Goal: Task Accomplishment & Management: Use online tool/utility

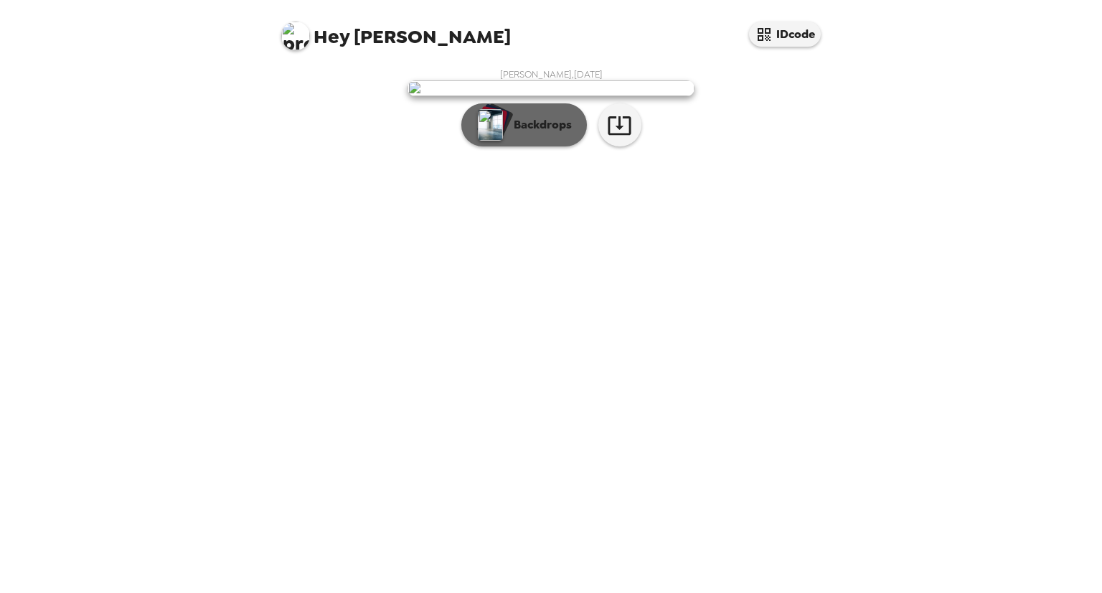
click at [531, 146] on button "Backdrops" at bounding box center [525, 124] width 126 height 43
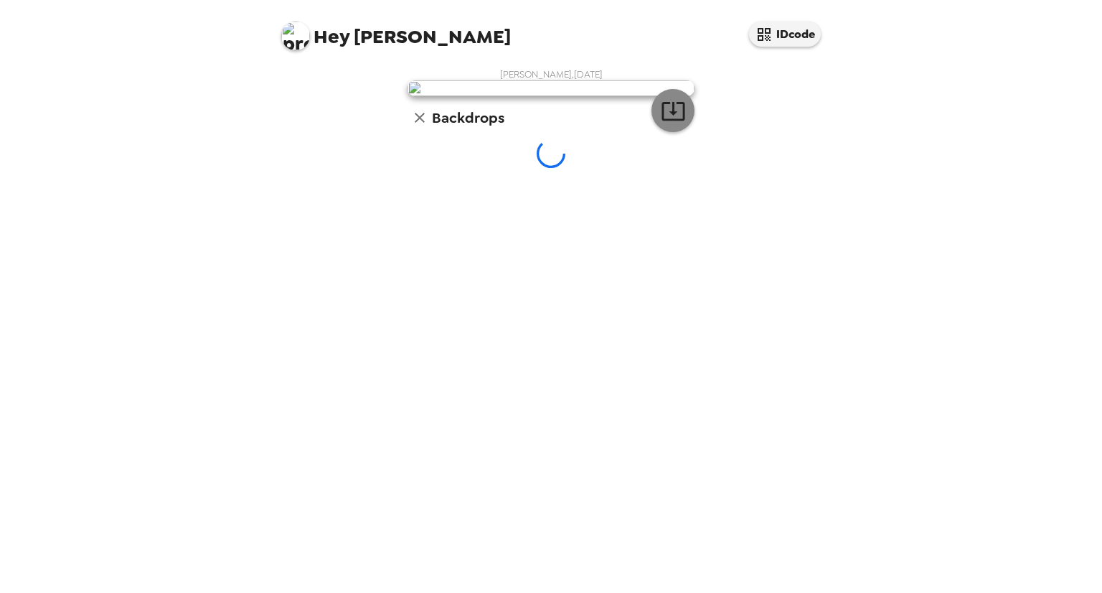
click at [659, 132] on button "button" at bounding box center [673, 110] width 43 height 43
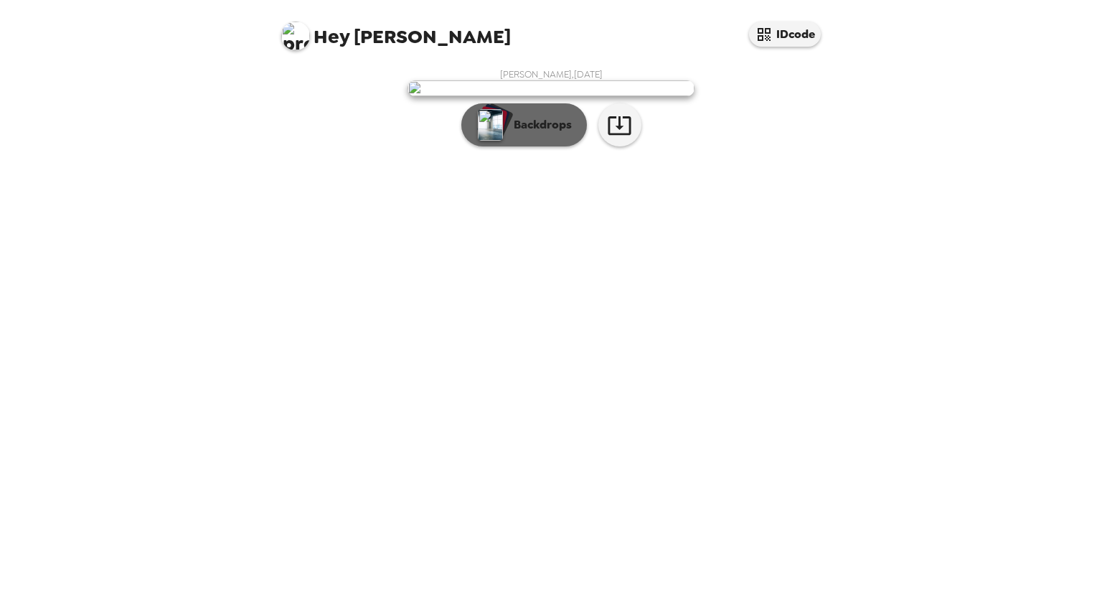
click at [519, 146] on button "Backdrops" at bounding box center [525, 124] width 126 height 43
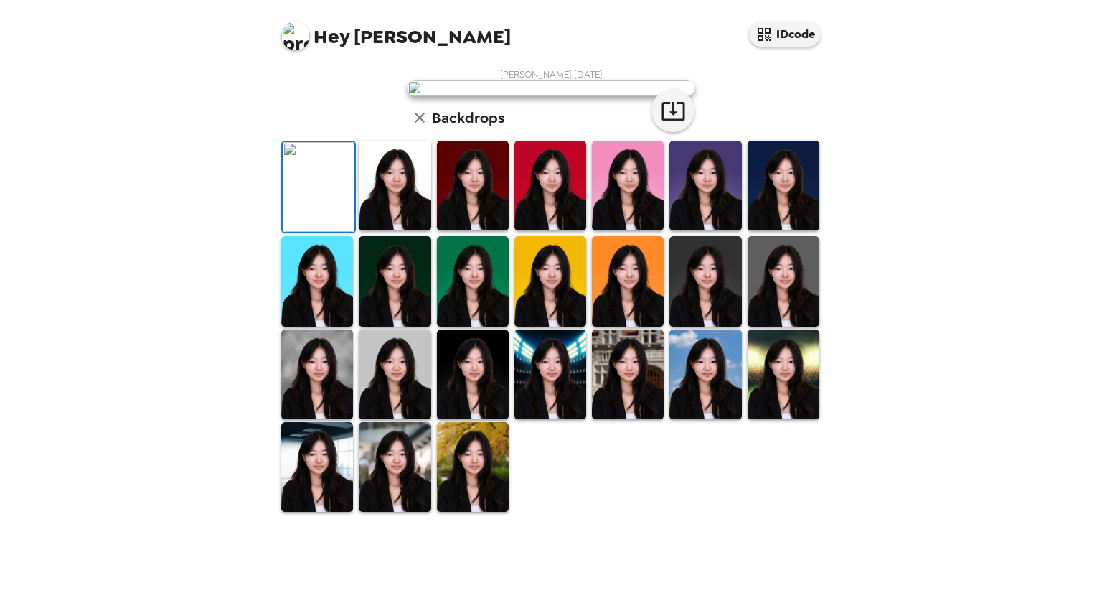
scroll to position [276, 0]
click at [467, 418] on img at bounding box center [473, 374] width 72 height 90
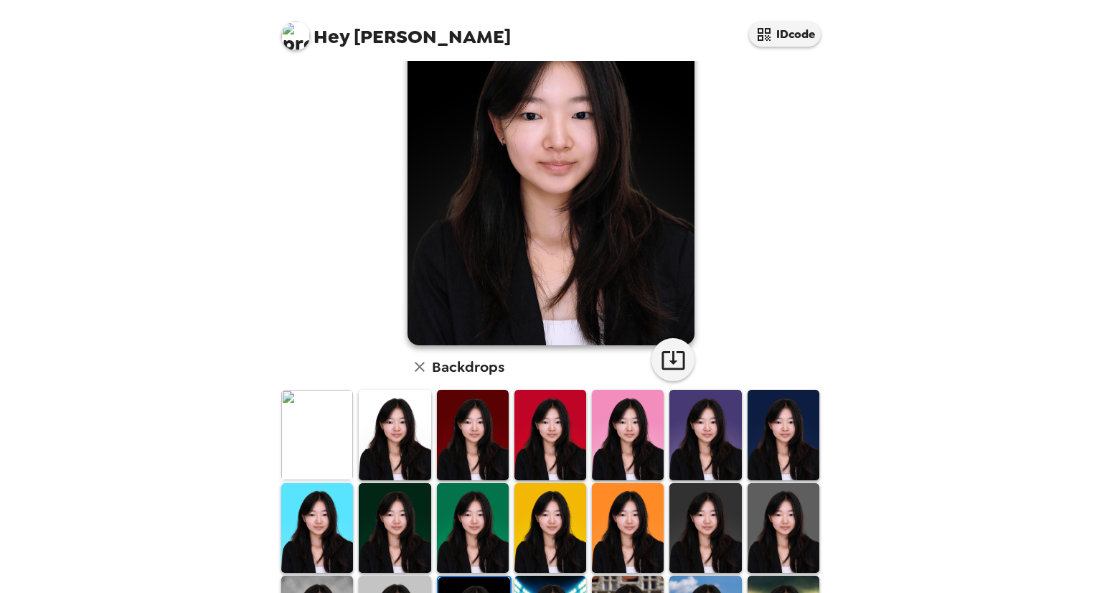
scroll to position [93, 0]
click at [391, 449] on img at bounding box center [395, 435] width 72 height 90
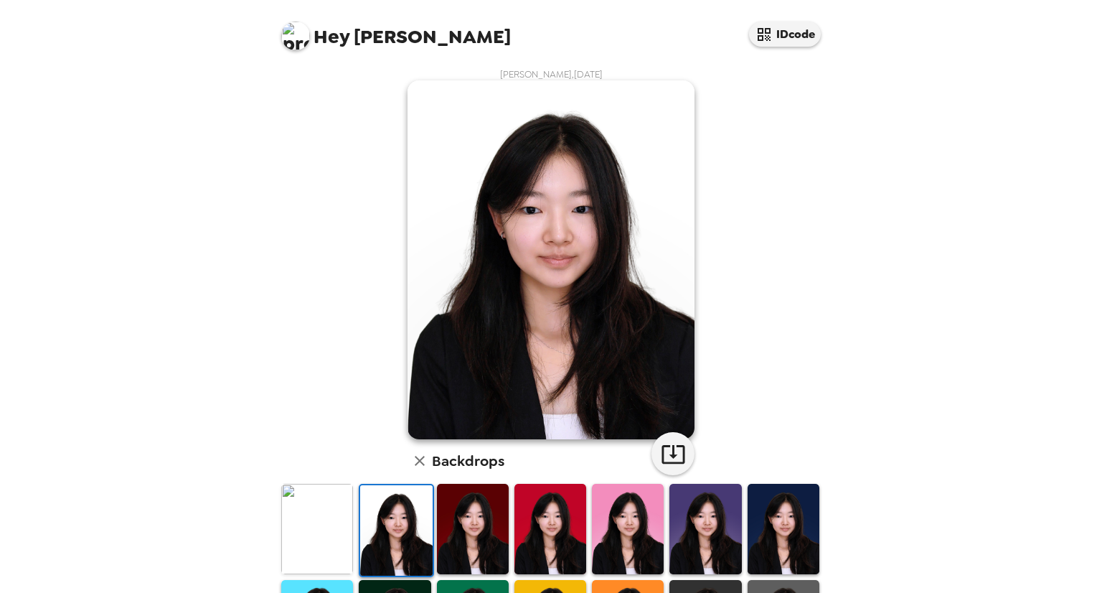
scroll to position [1, 0]
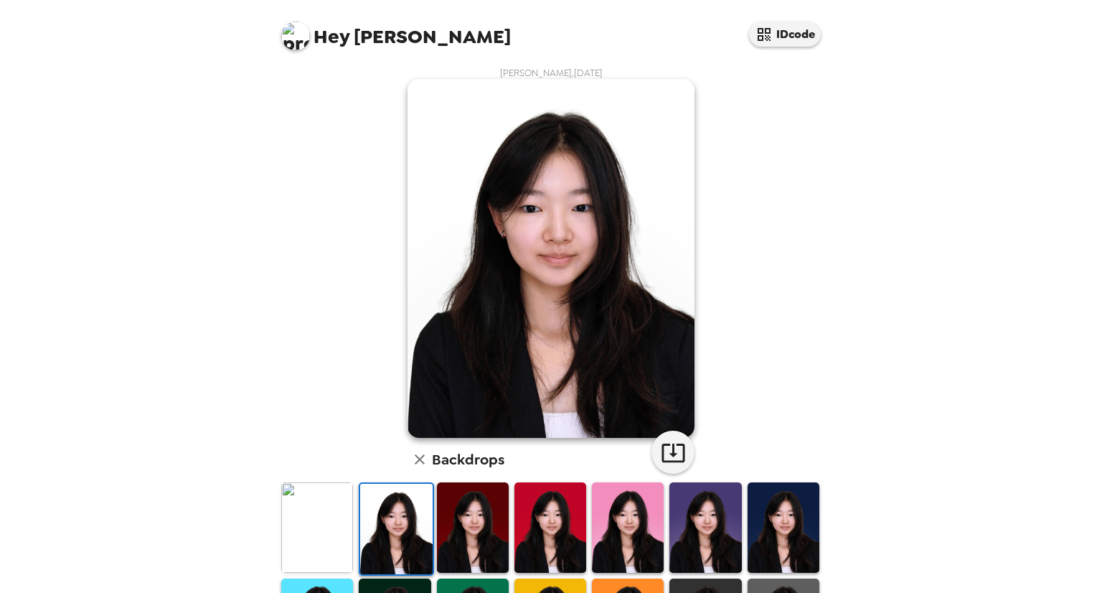
click at [468, 539] on img at bounding box center [473, 527] width 72 height 90
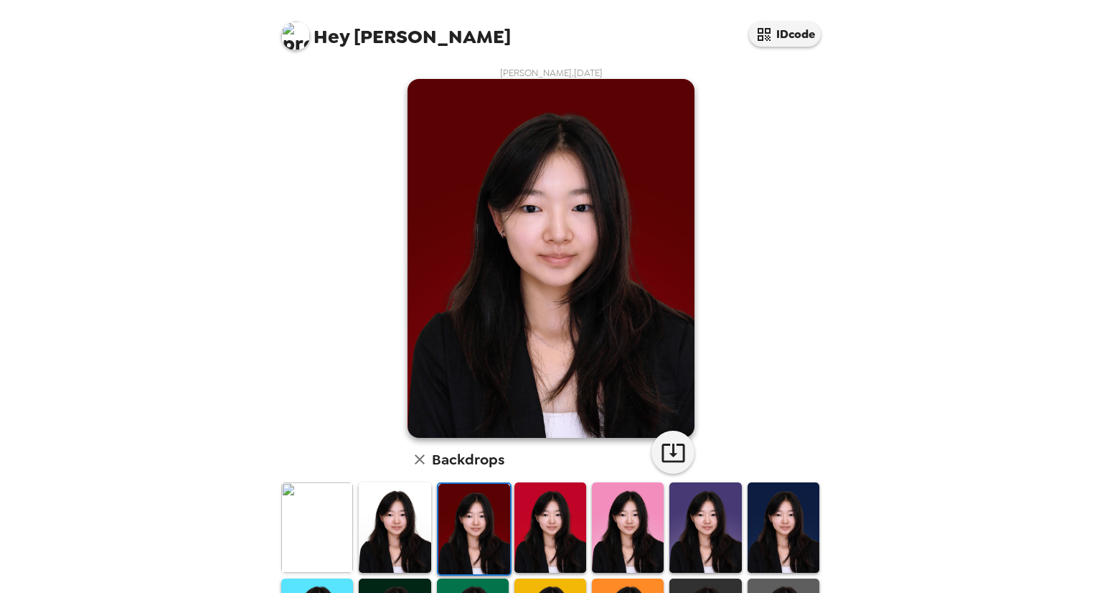
click at [539, 539] on img at bounding box center [551, 527] width 72 height 90
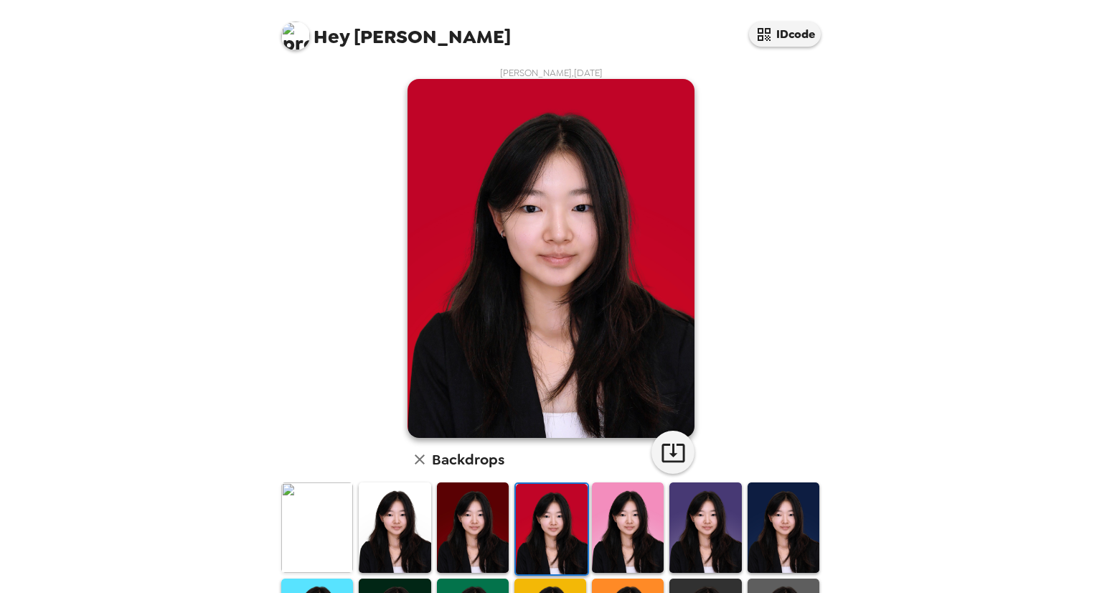
click at [614, 546] on img at bounding box center [628, 527] width 72 height 90
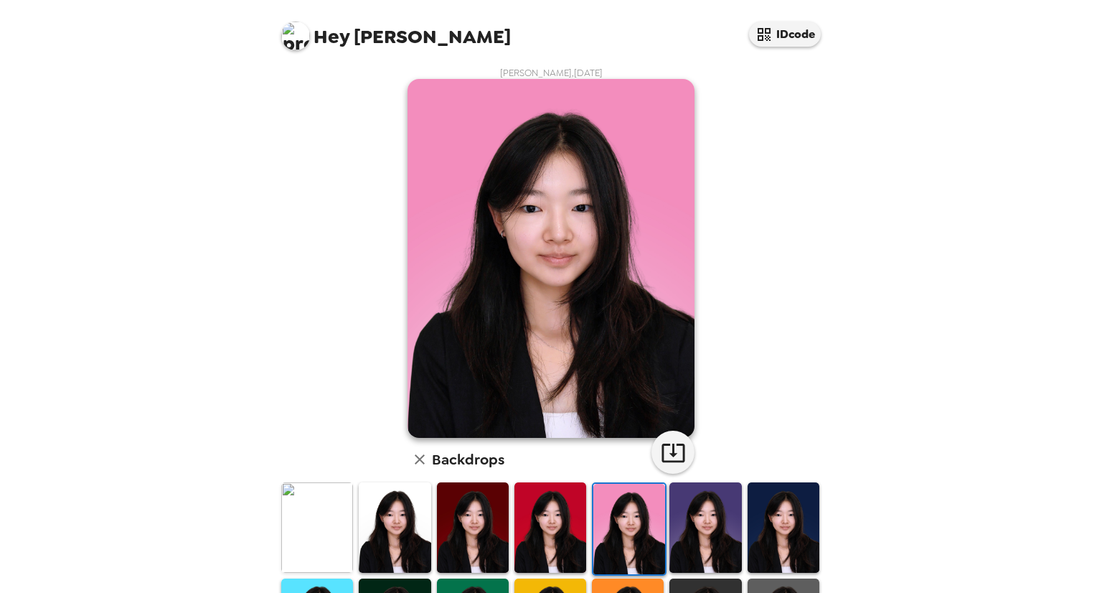
click at [474, 538] on img at bounding box center [473, 527] width 72 height 90
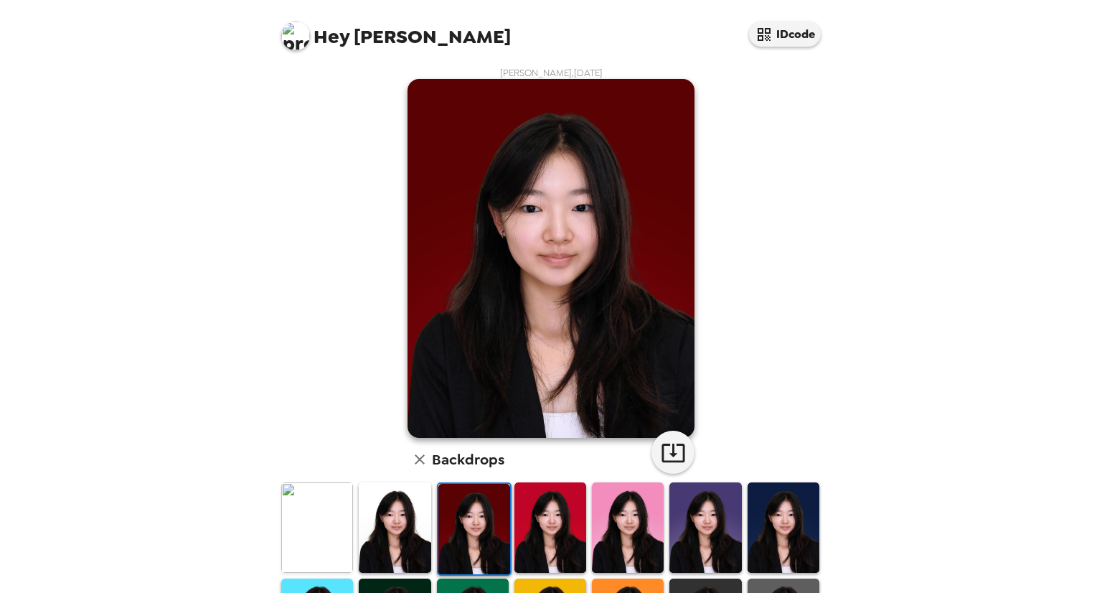
click at [698, 540] on img at bounding box center [706, 527] width 72 height 90
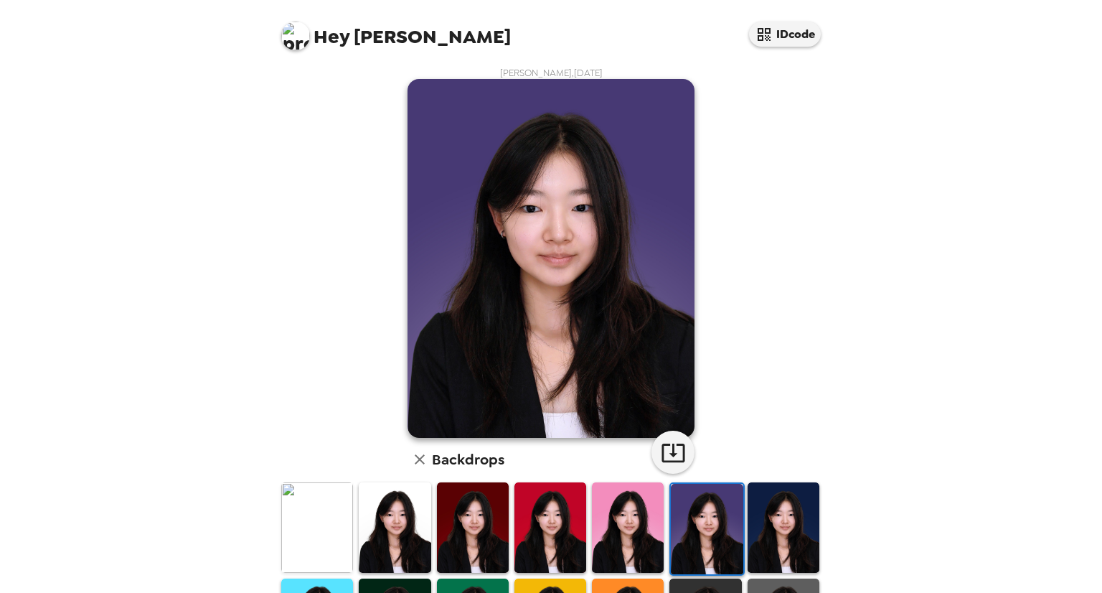
click at [781, 541] on img at bounding box center [784, 527] width 72 height 90
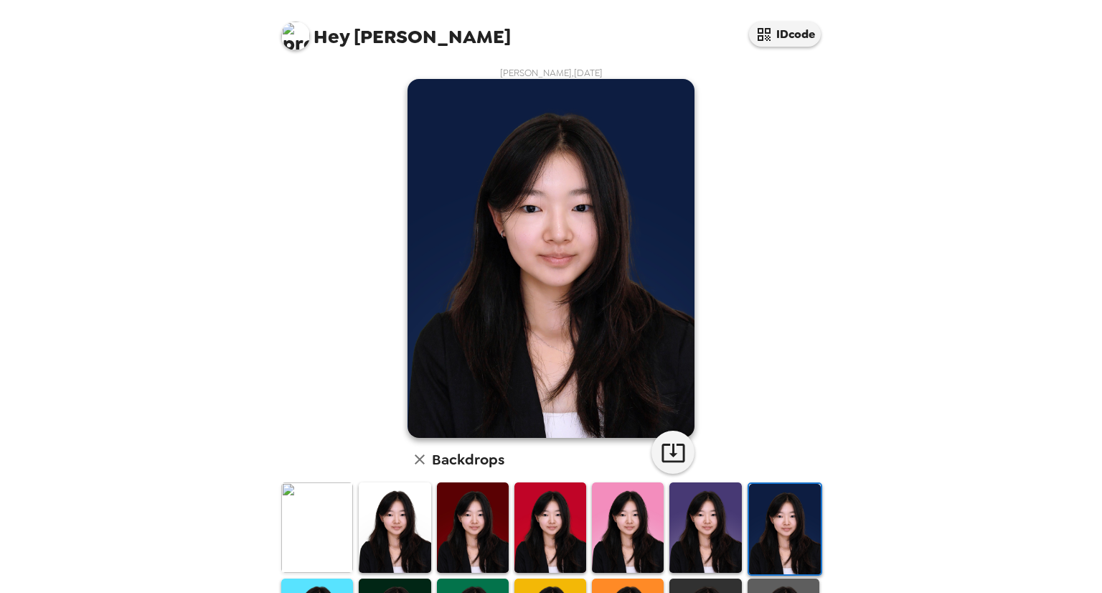
click at [726, 534] on img at bounding box center [706, 527] width 72 height 90
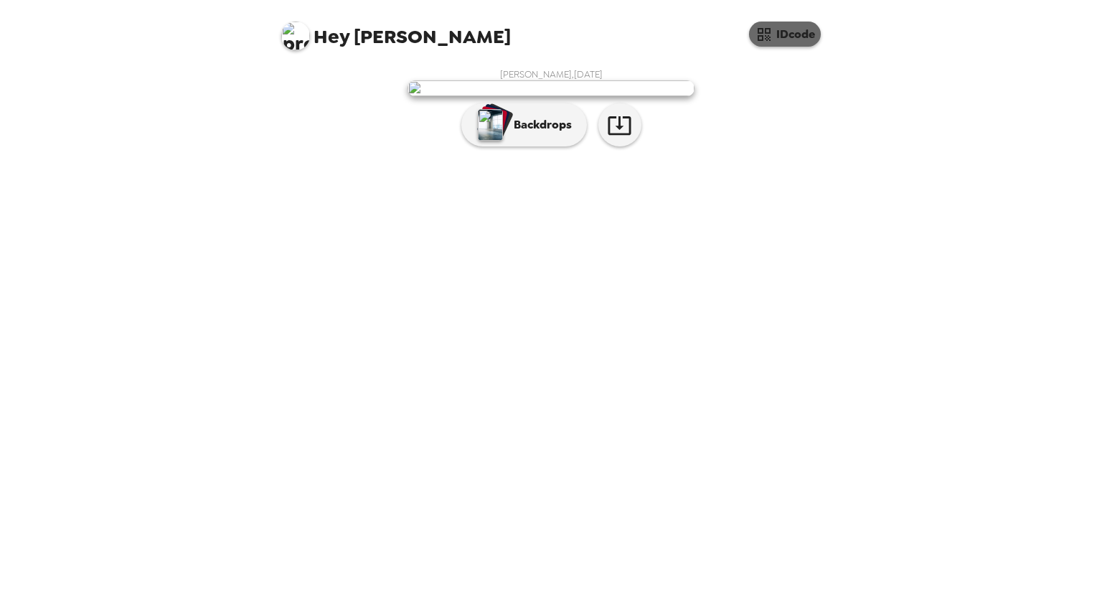
click at [798, 29] on button "IDcode" at bounding box center [785, 34] width 72 height 25
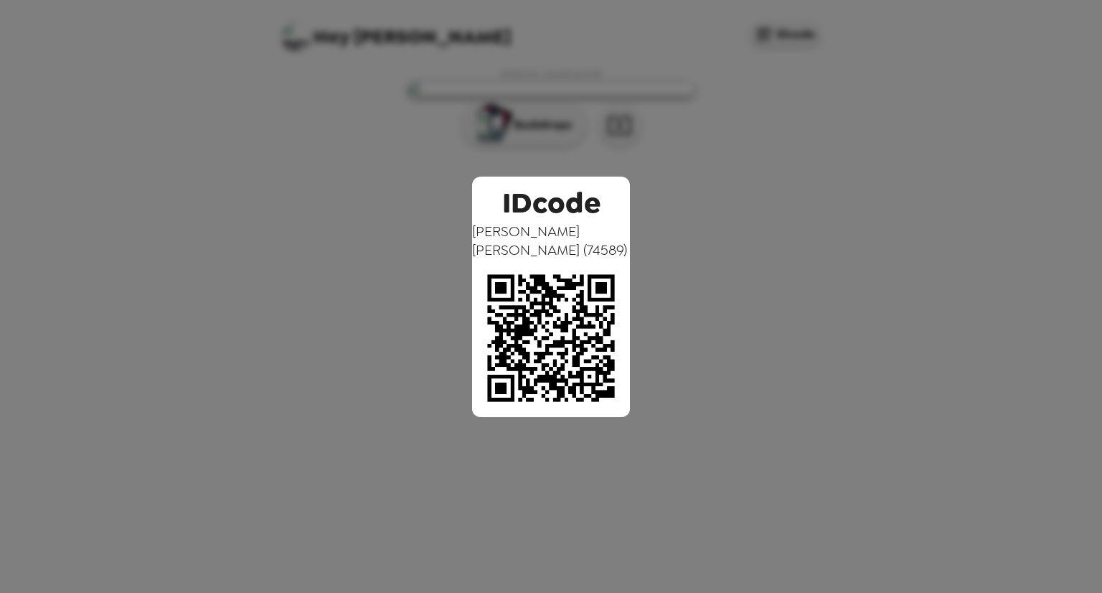
click at [797, 220] on div "IDcode [PERSON_NAME] ( 74589 )" at bounding box center [551, 296] width 1102 height 593
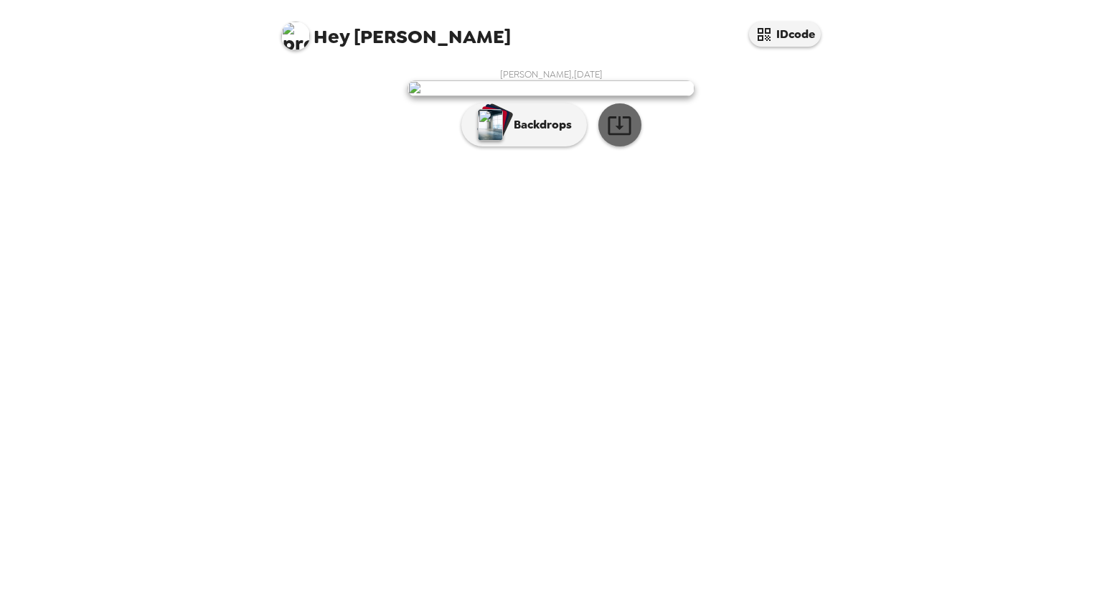
click at [629, 135] on icon "button" at bounding box center [619, 125] width 23 height 19
click at [802, 25] on button "IDcode" at bounding box center [785, 34] width 72 height 25
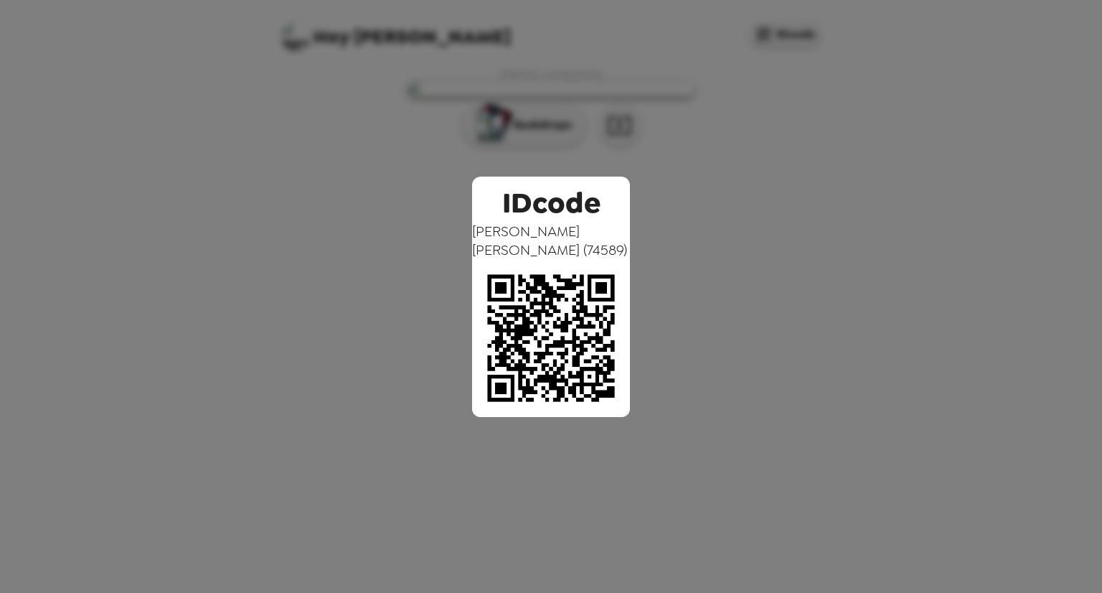
click at [804, 149] on div "IDcode Ellie Kim ( 74589 )" at bounding box center [551, 296] width 1102 height 593
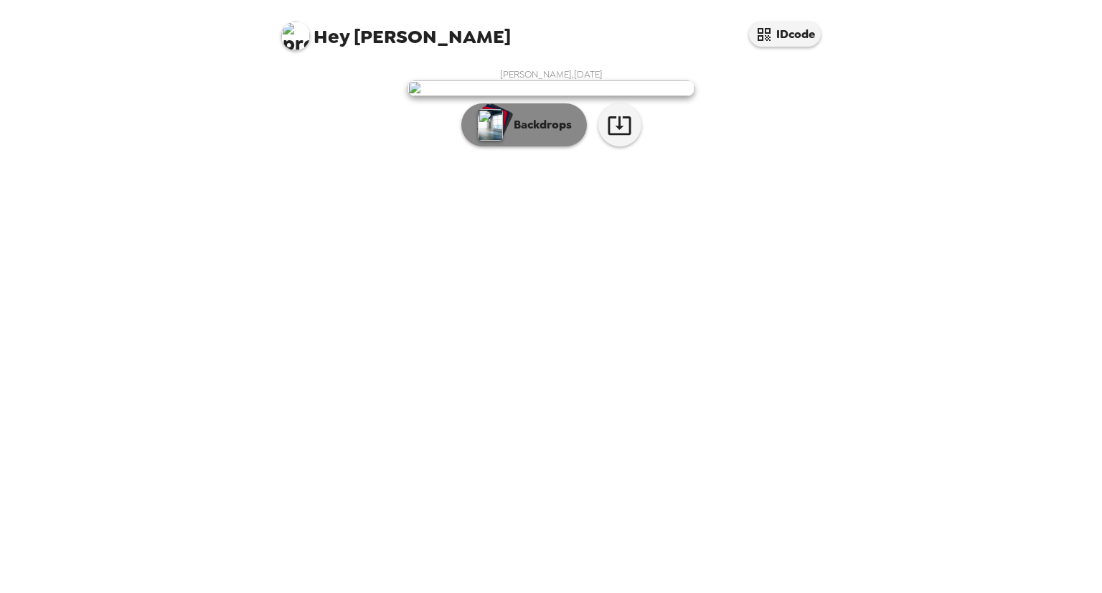
click at [537, 134] on p "Backdrops" at bounding box center [539, 124] width 65 height 17
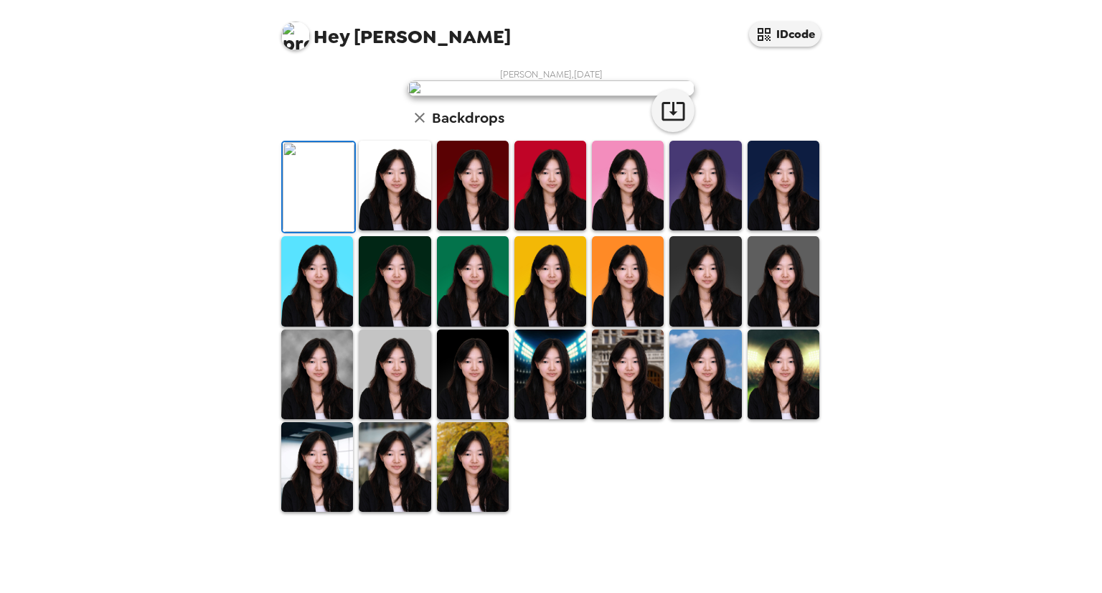
scroll to position [238, 0]
click at [396, 230] on img at bounding box center [395, 186] width 72 height 90
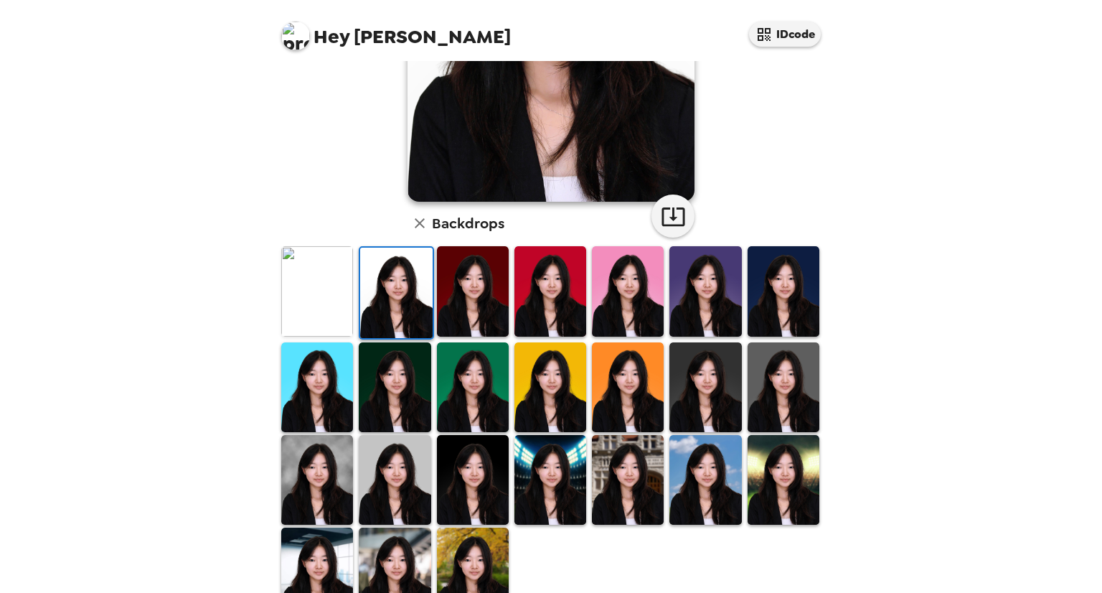
scroll to position [0, 0]
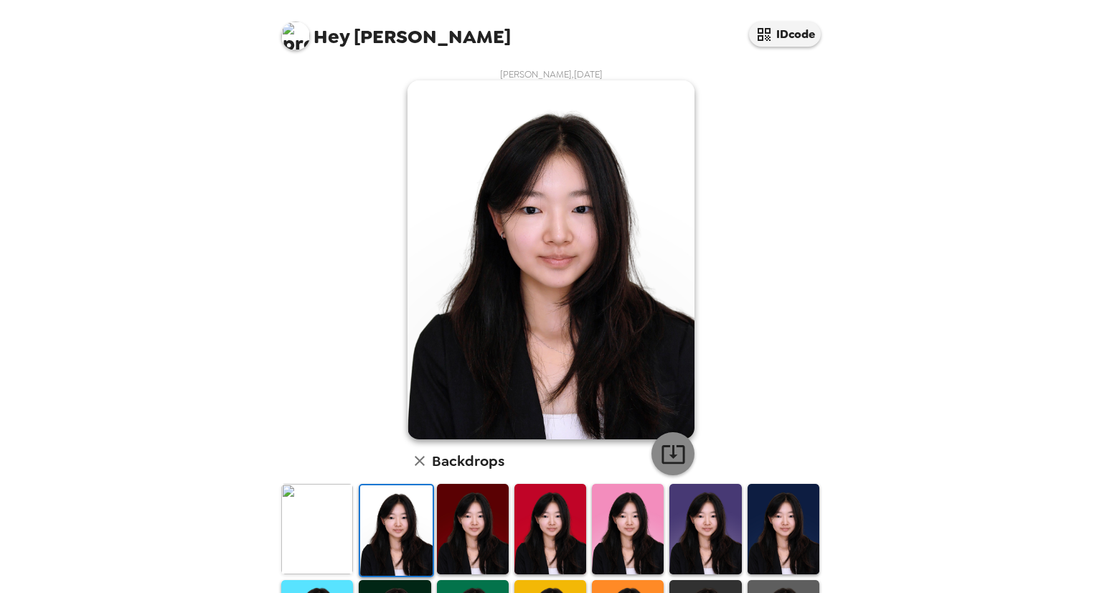
click at [663, 444] on icon "button" at bounding box center [673, 453] width 25 height 25
